Goal: Complete application form

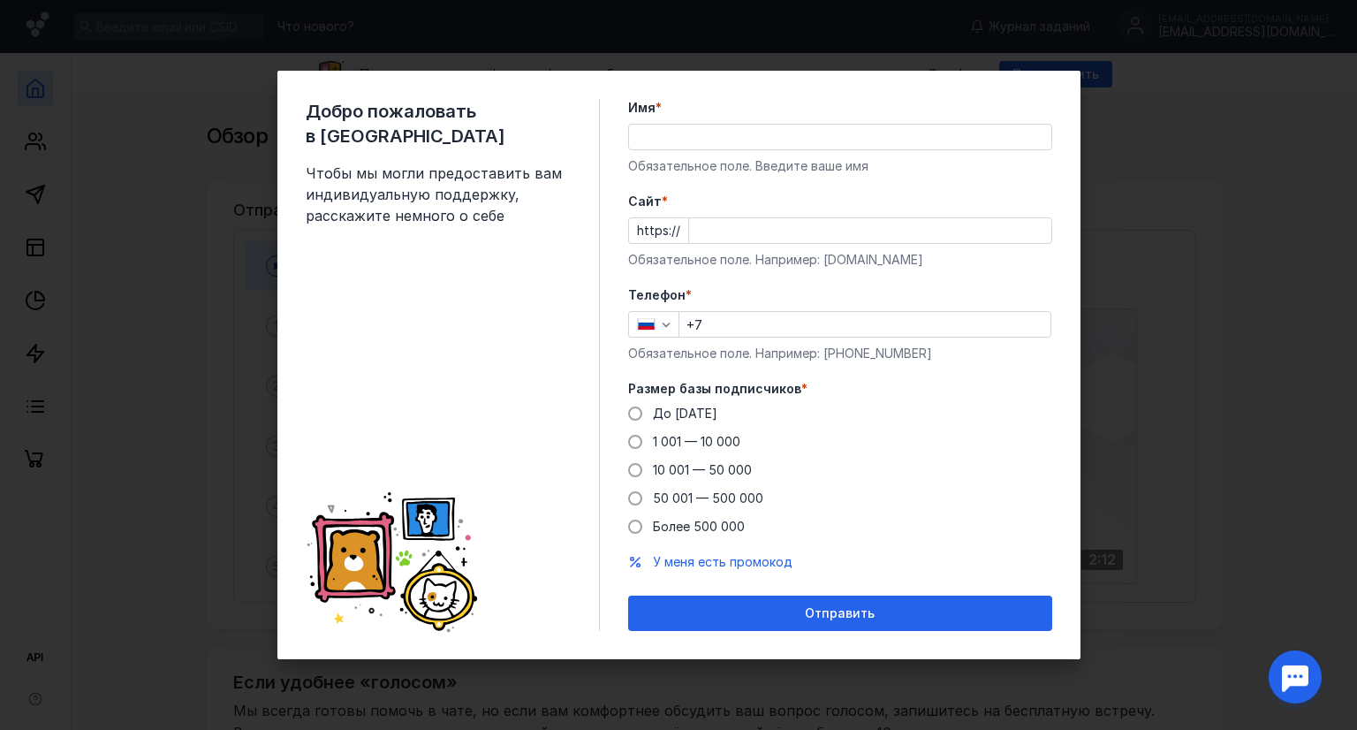
click at [746, 140] on input "Имя *" at bounding box center [840, 137] width 422 height 25
type input "[PERSON_NAME]"
click at [695, 227] on input "Cайт *" at bounding box center [870, 230] width 362 height 25
paste input "[DOMAIN_NAME][URL]"
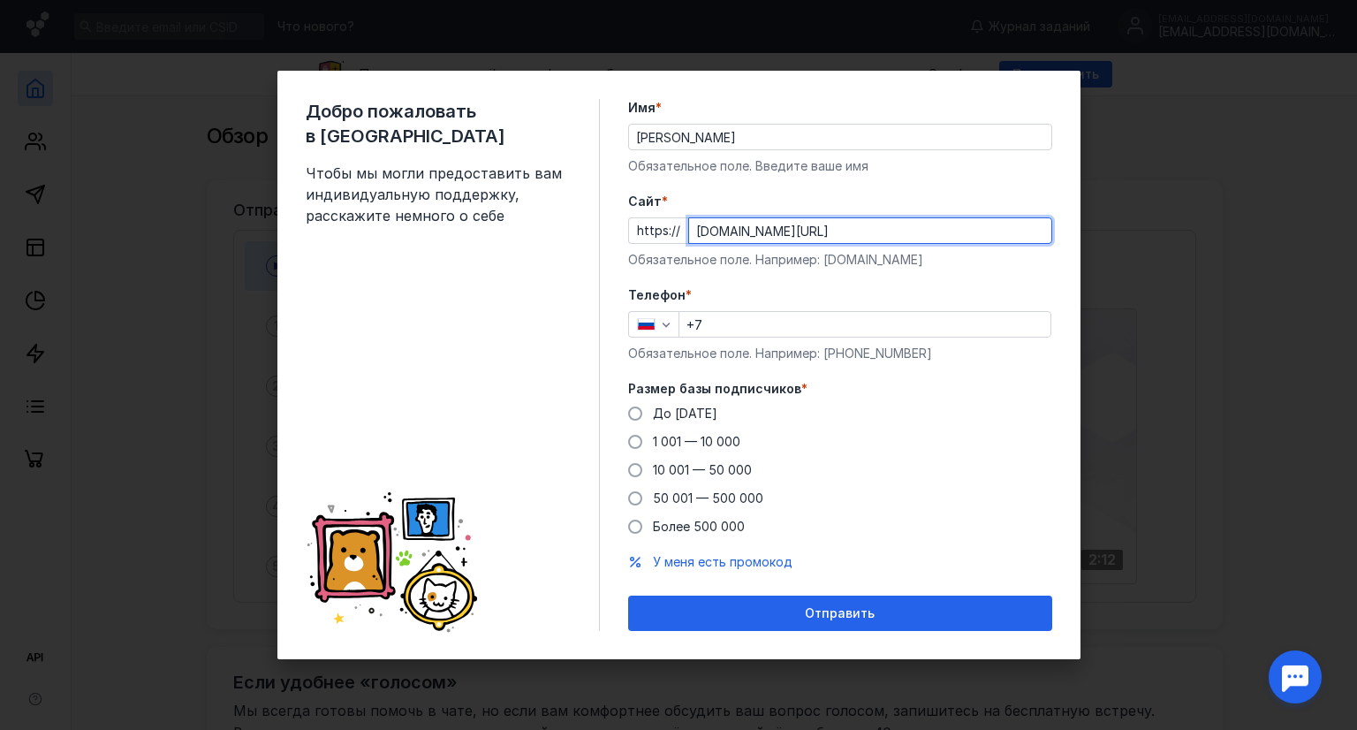
type input "[DOMAIN_NAME][URL]"
click at [731, 331] on input "+7" at bounding box center [864, 324] width 371 height 25
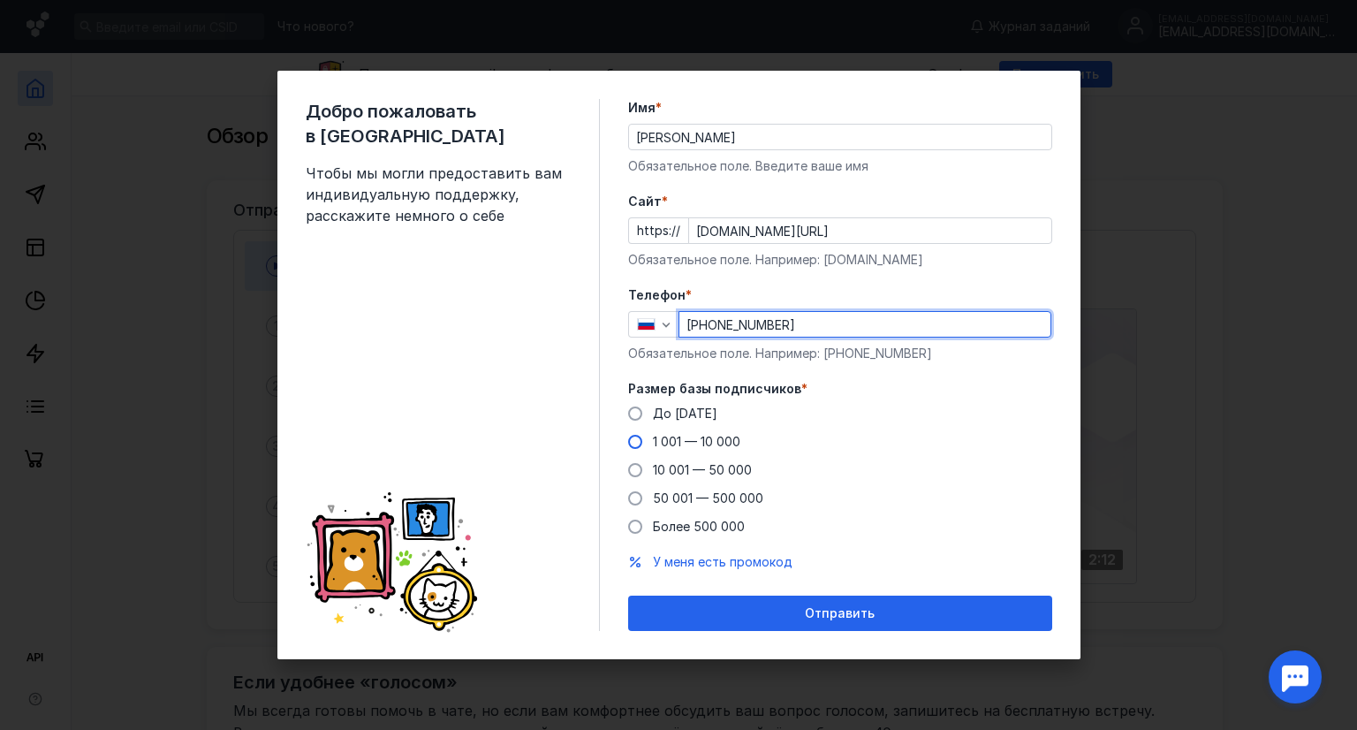
type input "[PHONE_NUMBER]"
click at [647, 445] on label "1 001 — 10 000" at bounding box center [684, 442] width 112 height 18
click at [0, 0] on input "1 001 — 10 000" at bounding box center [0, 0] width 0 height 0
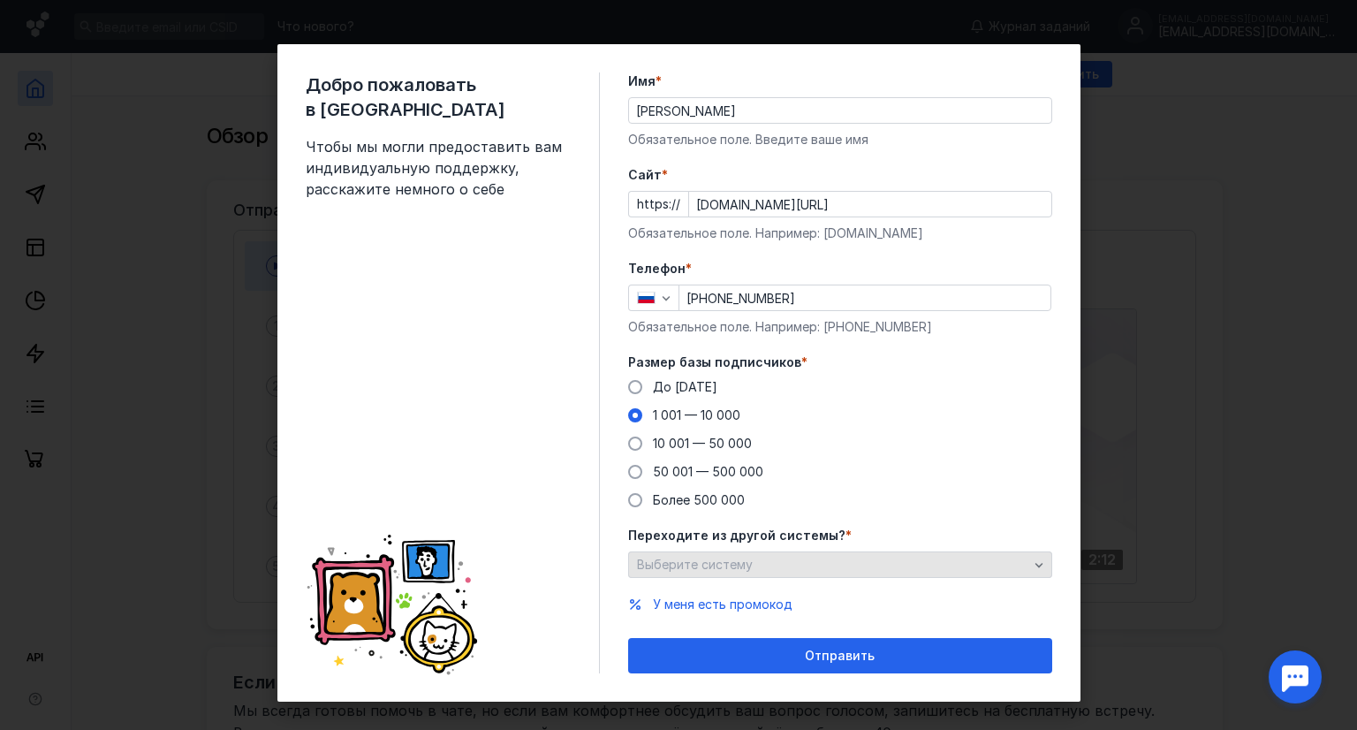
click at [810, 563] on div "Выберите систему" at bounding box center [833, 565] width 400 height 15
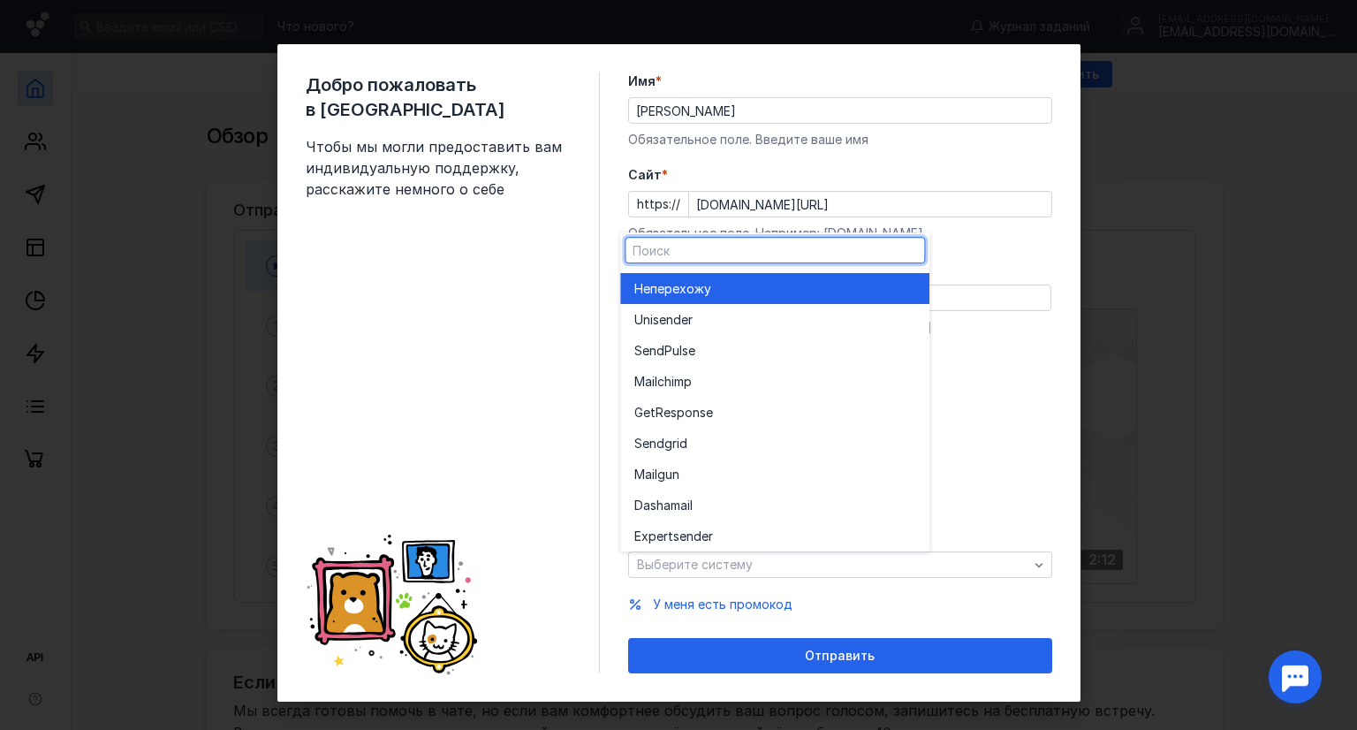
click at [702, 292] on span "перехожу" at bounding box center [680, 289] width 61 height 18
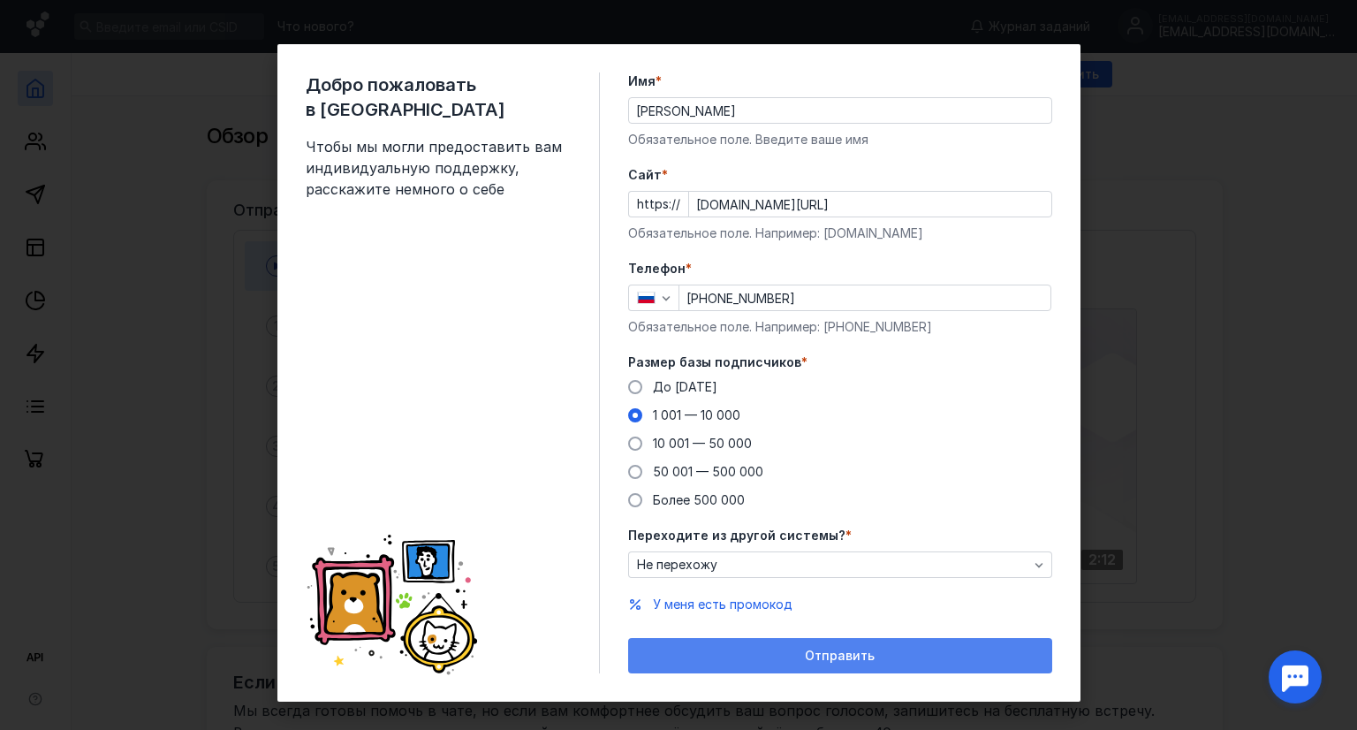
click at [808, 658] on span "Отправить" at bounding box center [840, 656] width 70 height 15
